Goal: Find specific page/section: Find specific page/section

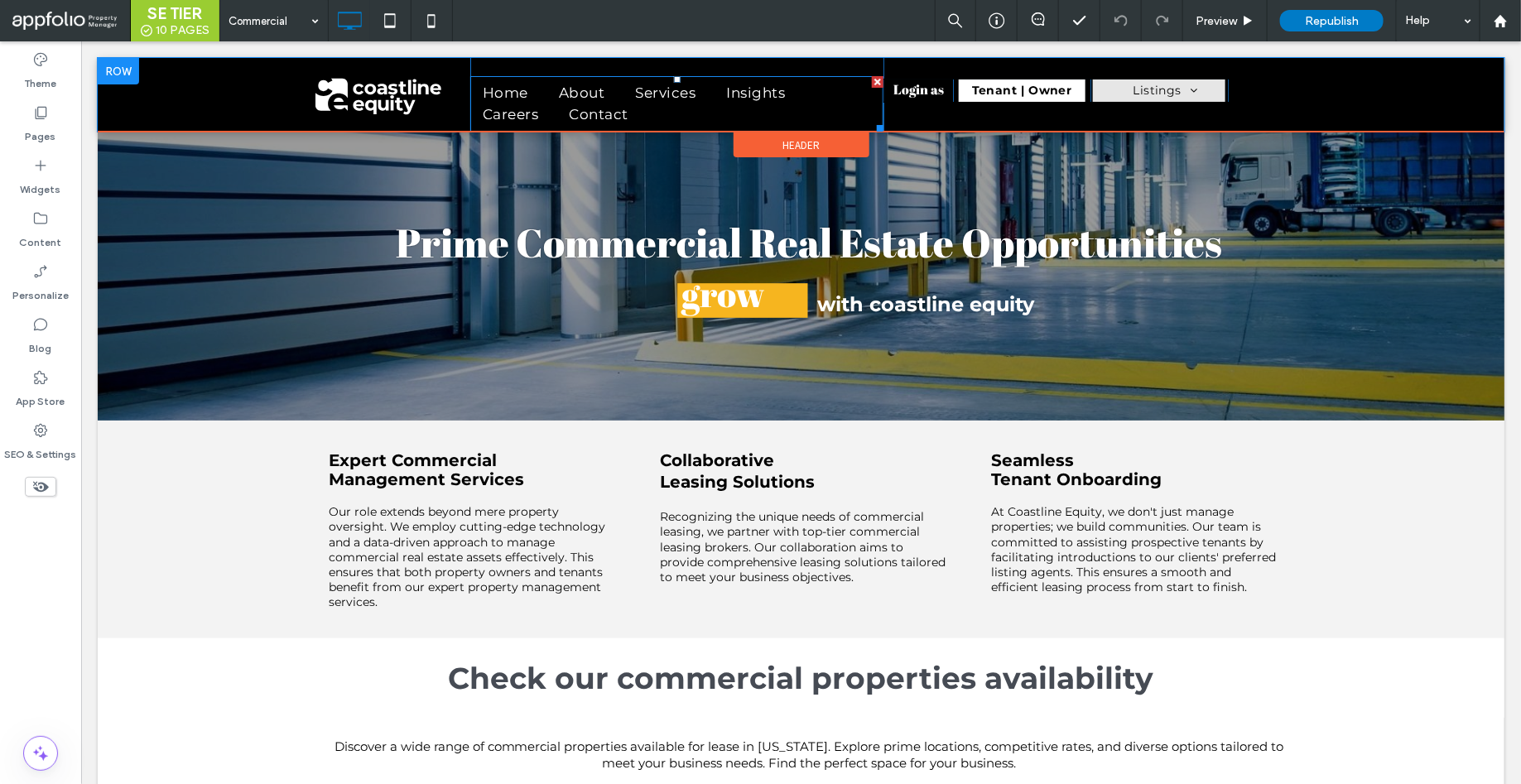
click at [578, 103] on span "Contact" at bounding box center [598, 114] width 60 height 22
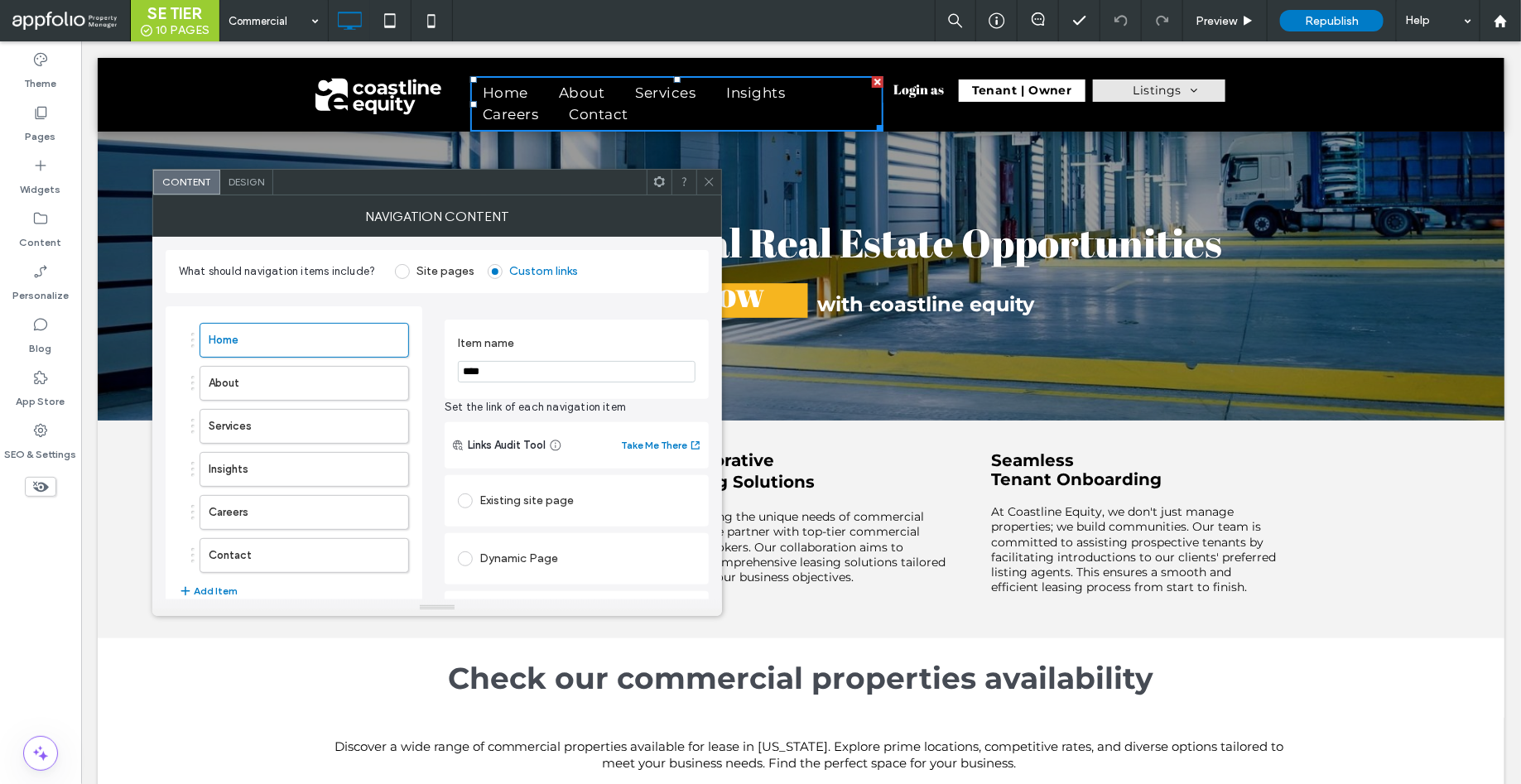
click at [421, 222] on div "NAVIGATION CONTENT" at bounding box center [437, 216] width 570 height 42
click at [35, 118] on use at bounding box center [41, 113] width 12 height 13
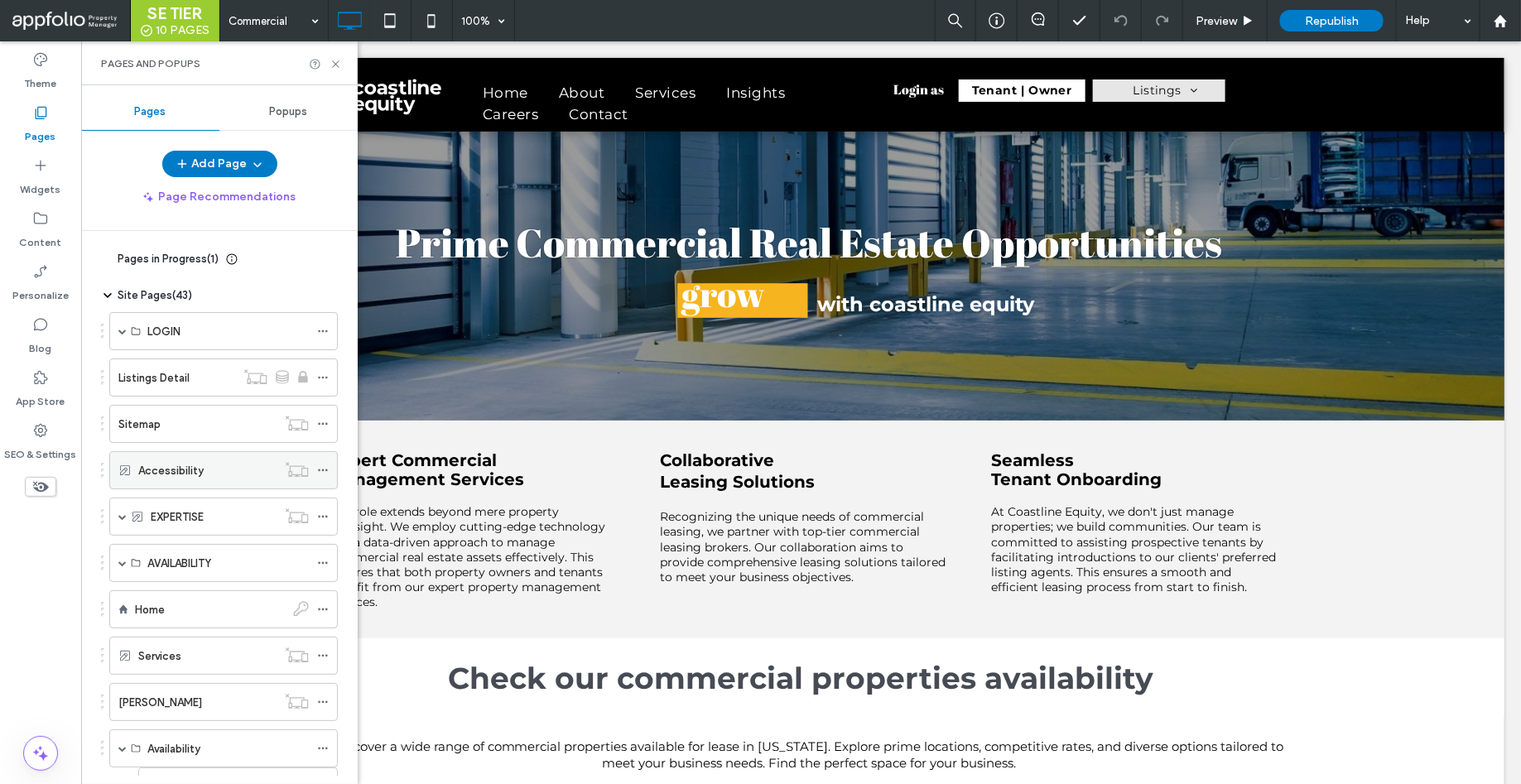
scroll to position [189, 0]
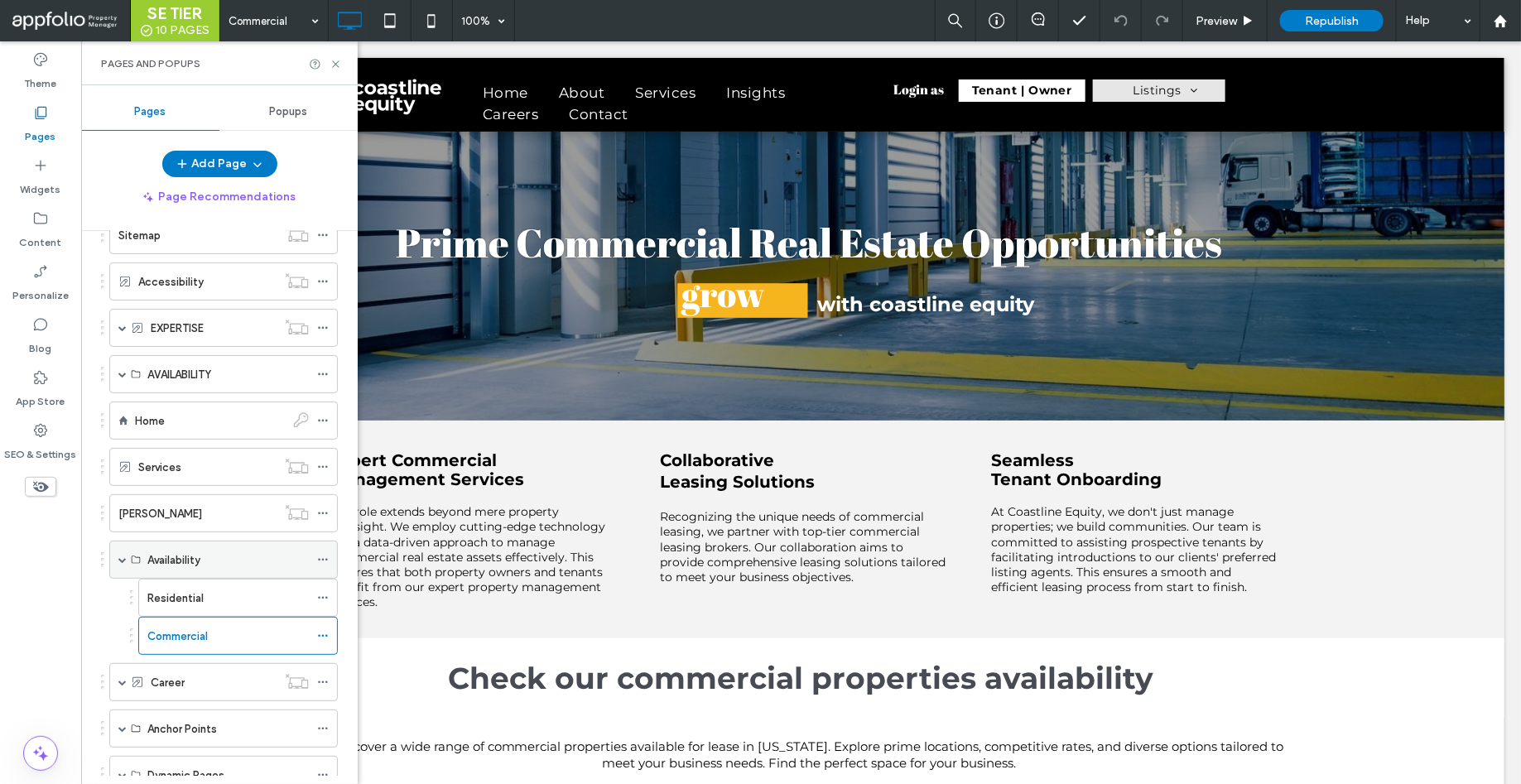
click at [120, 555] on span at bounding box center [122, 559] width 8 height 8
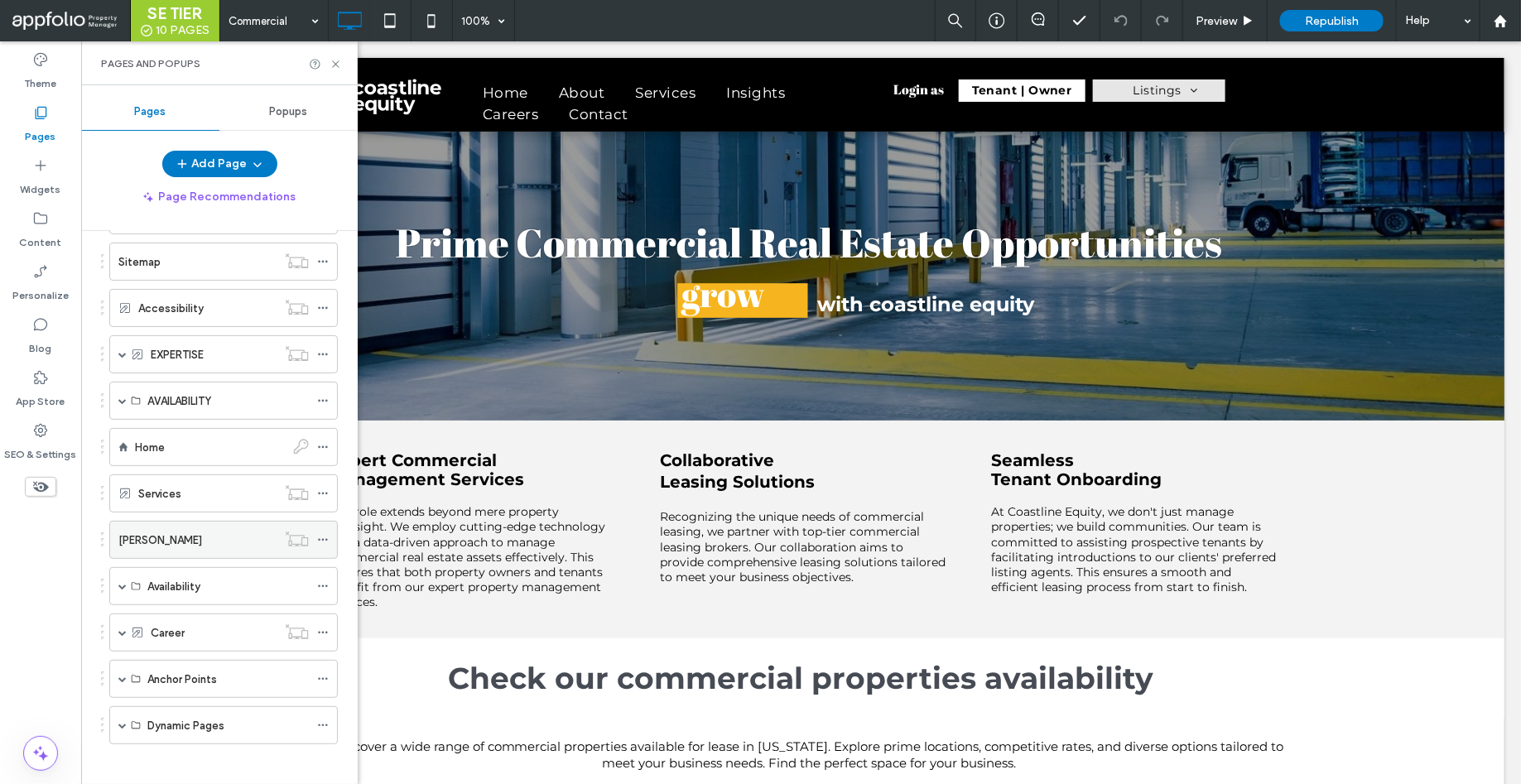
scroll to position [162, 0]
click at [131, 627] on icon at bounding box center [136, 724] width 10 height 10
click at [123, 627] on span at bounding box center [122, 724] width 8 height 8
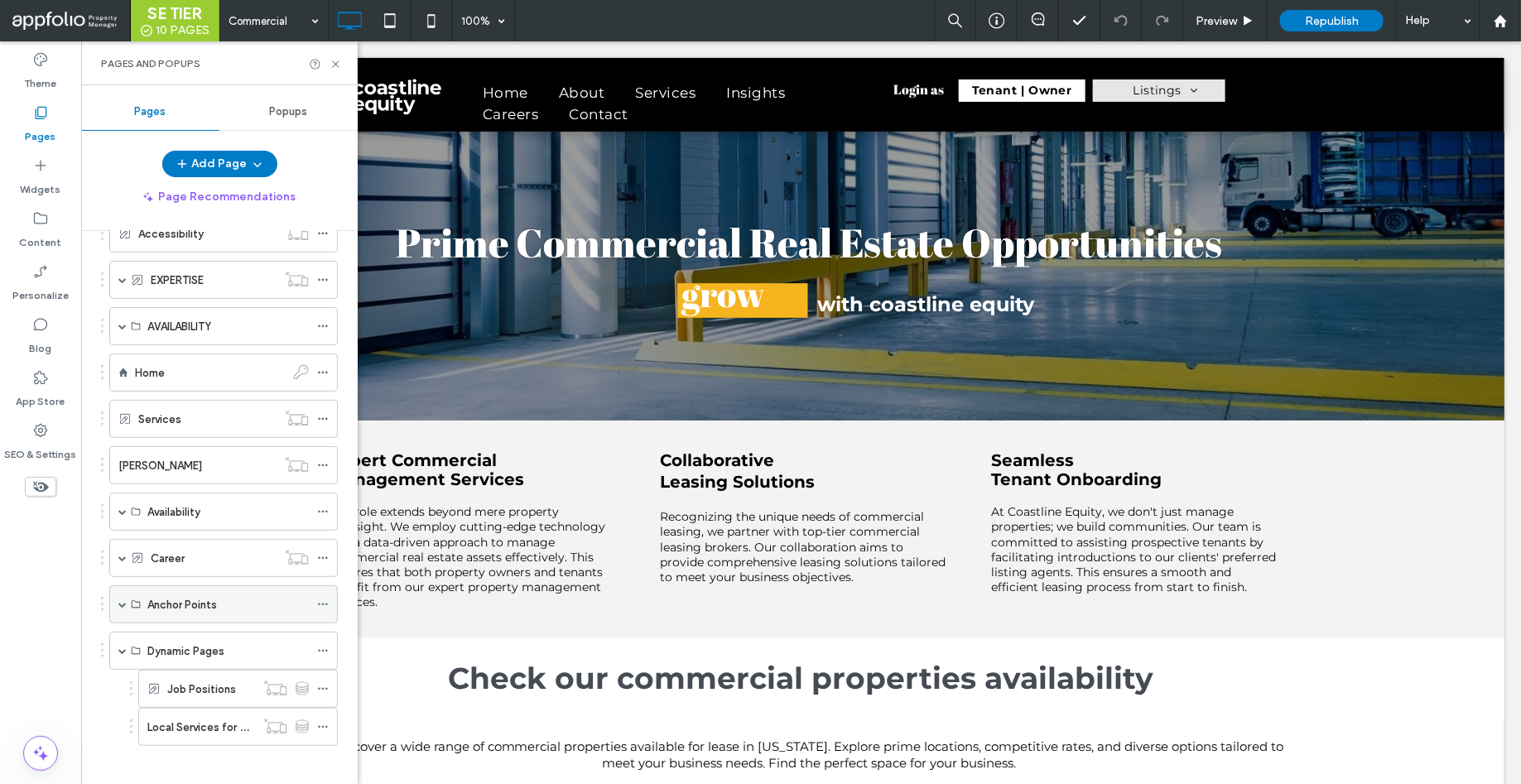
click at [125, 600] on span at bounding box center [122, 604] width 8 height 8
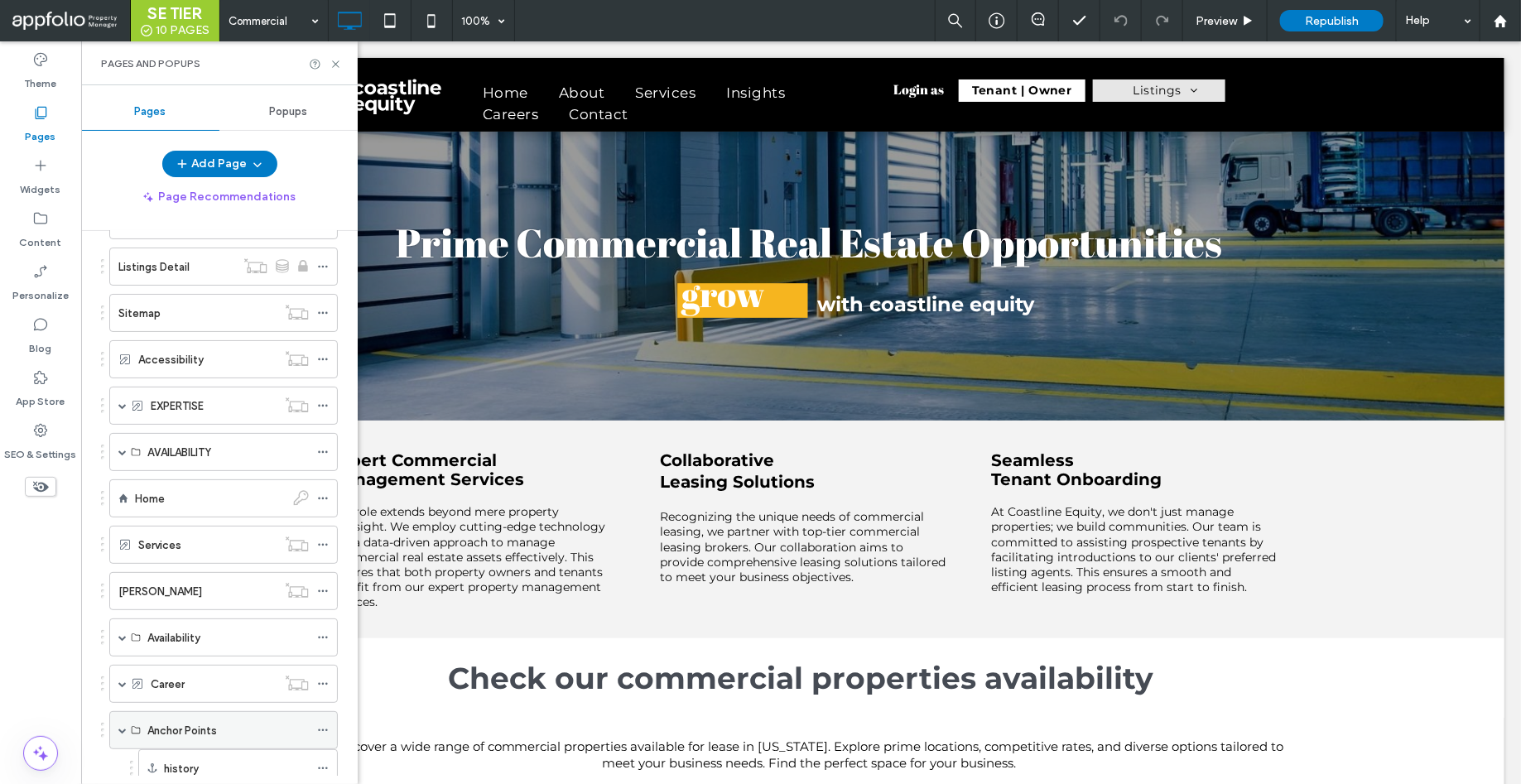
scroll to position [0, 0]
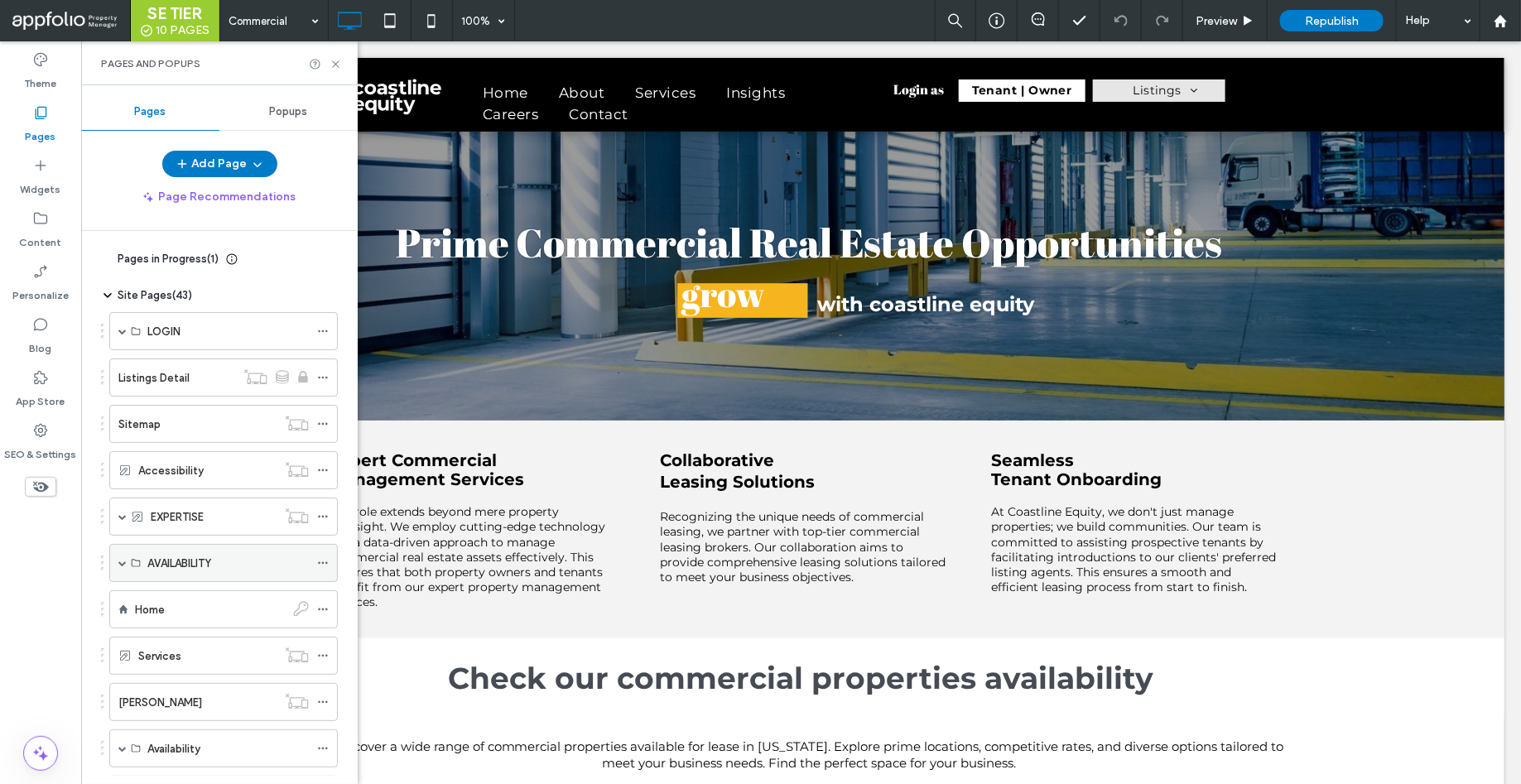
click at [122, 559] on span at bounding box center [122, 562] width 8 height 8
click at [341, 61] on icon at bounding box center [335, 64] width 13 height 13
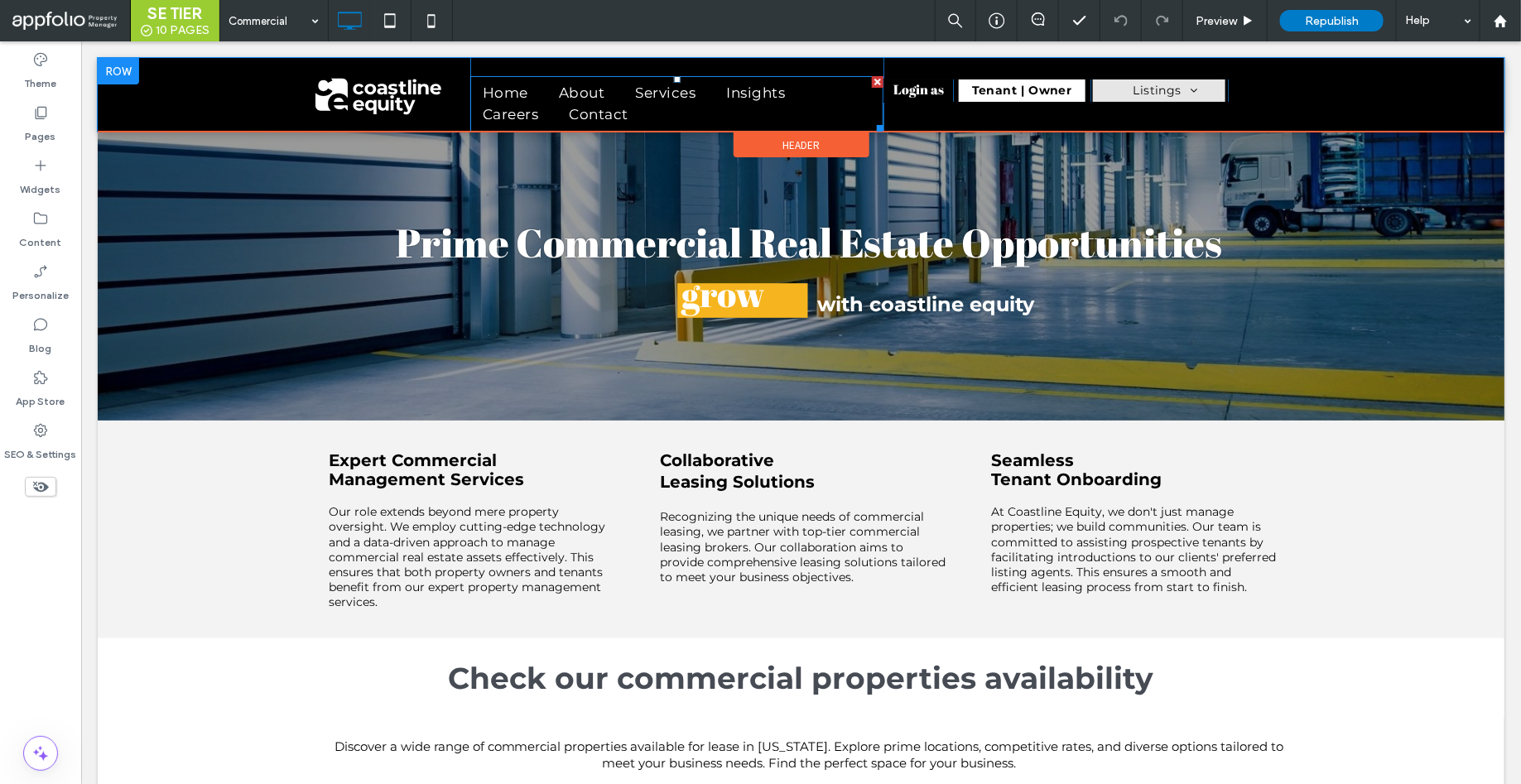
click at [610, 105] on span "Contact" at bounding box center [598, 114] width 60 height 22
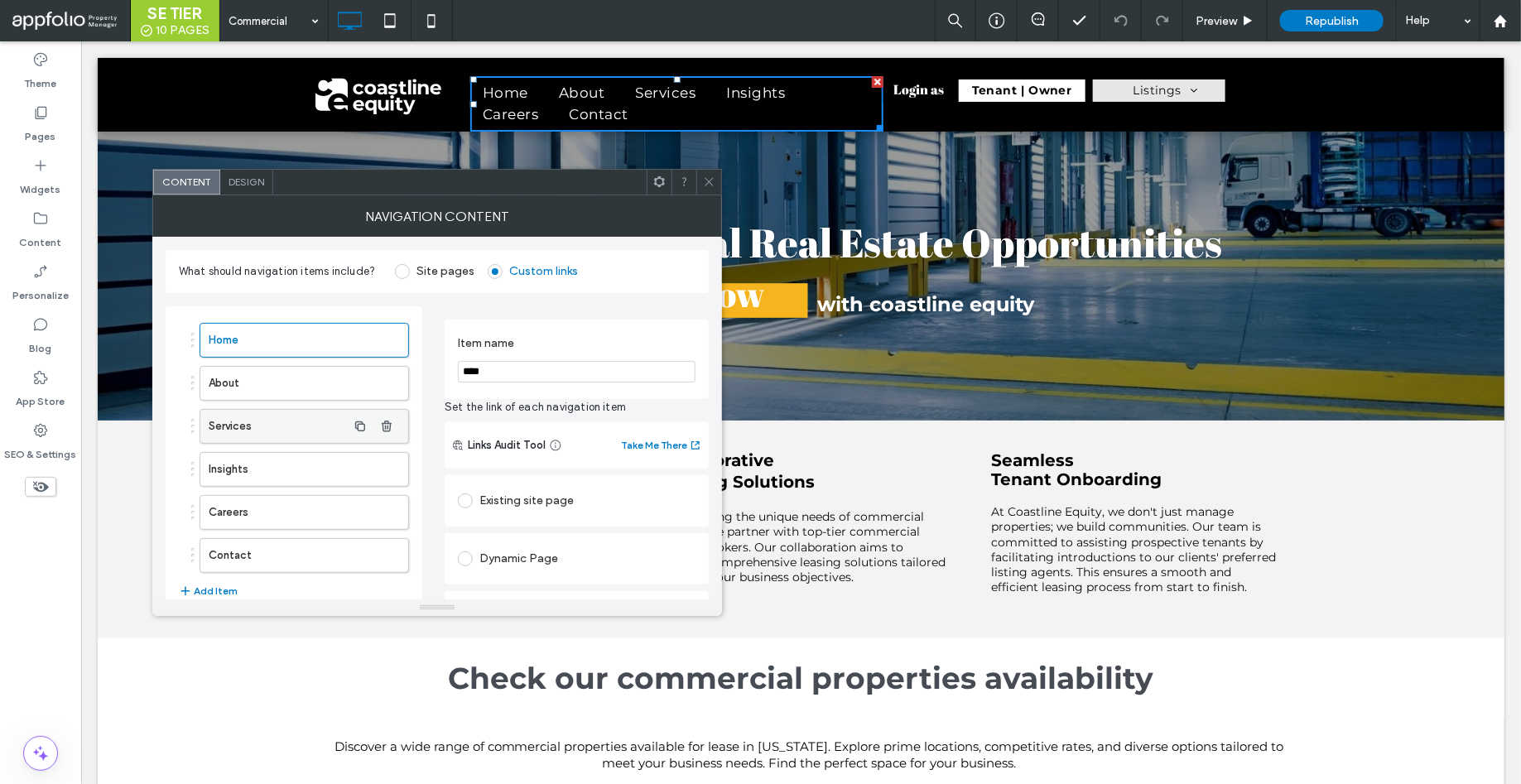
scroll to position [43, 0]
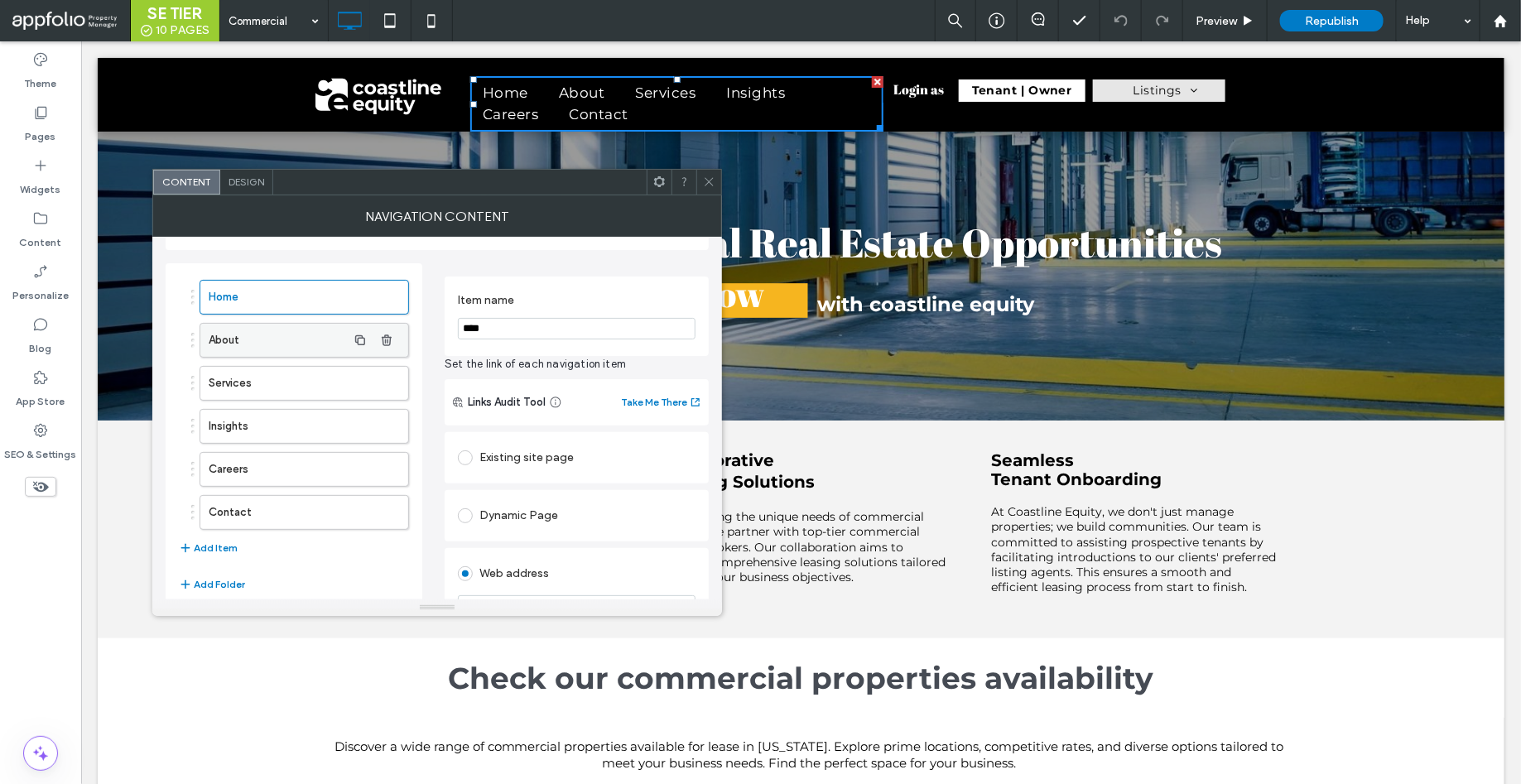
click at [245, 340] on label "About" at bounding box center [278, 340] width 138 height 33
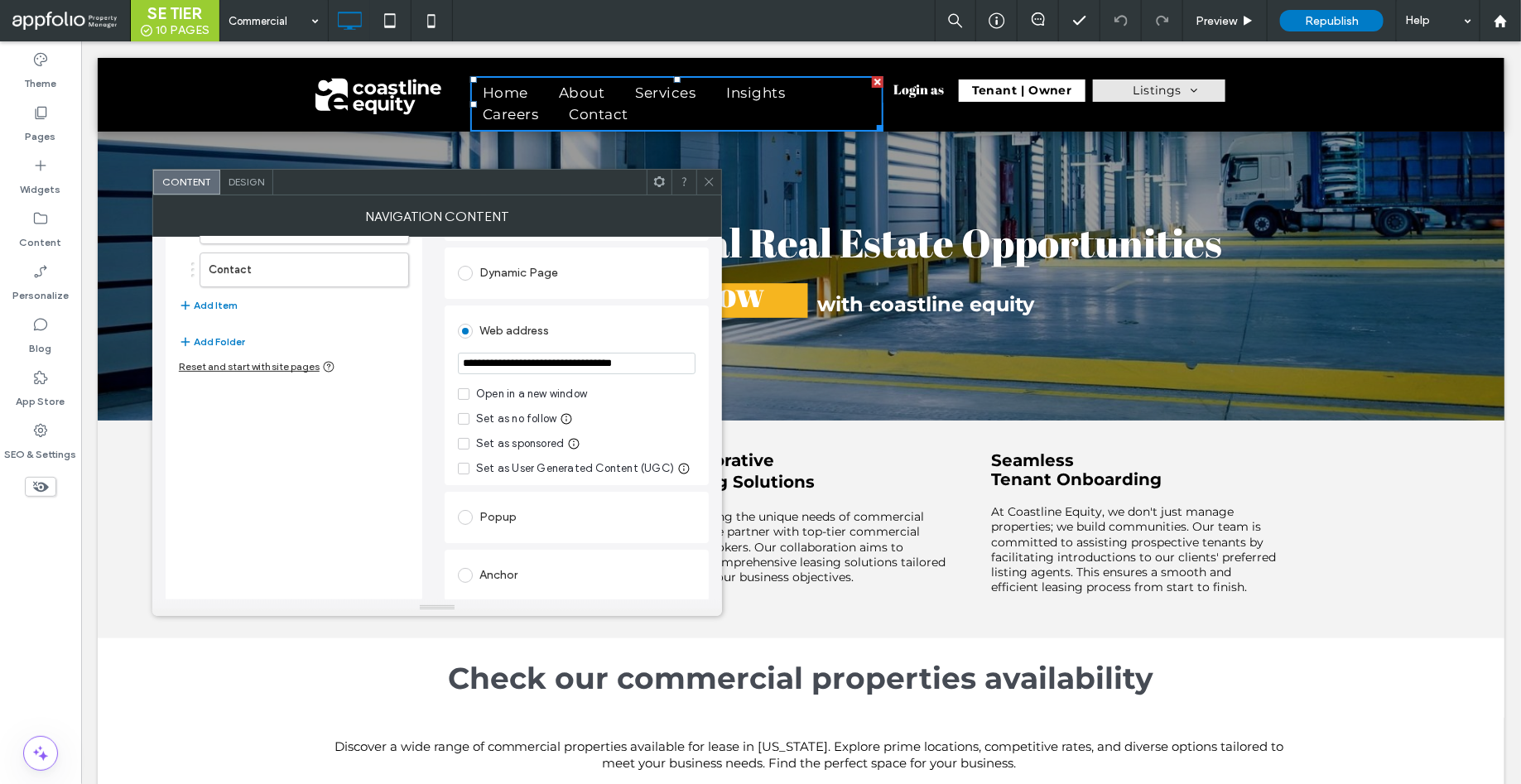
scroll to position [287, 0]
click at [630, 364] on input "**********" at bounding box center [576, 363] width 238 height 22
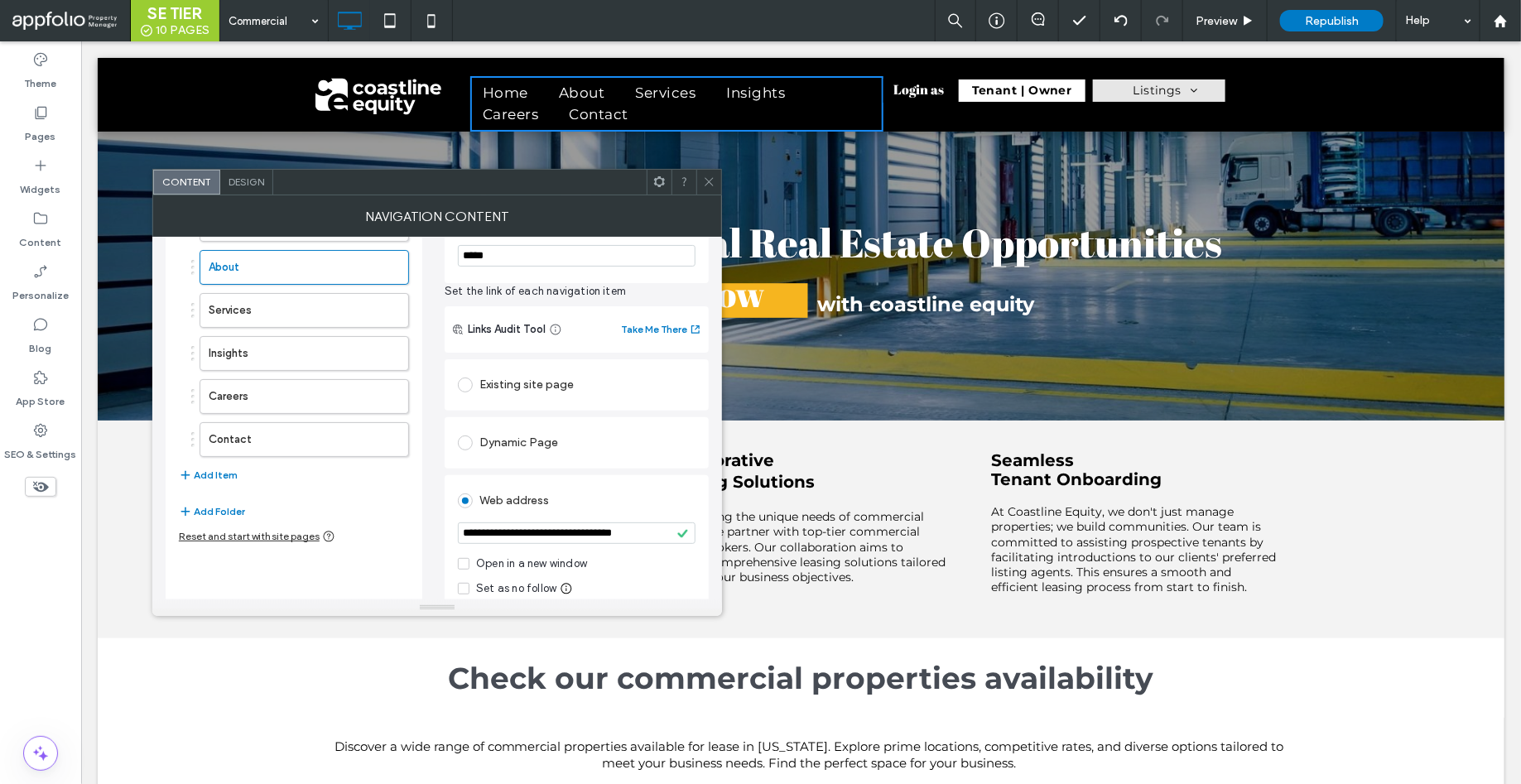
scroll to position [122, 0]
